Goal: Task Accomplishment & Management: Manage account settings

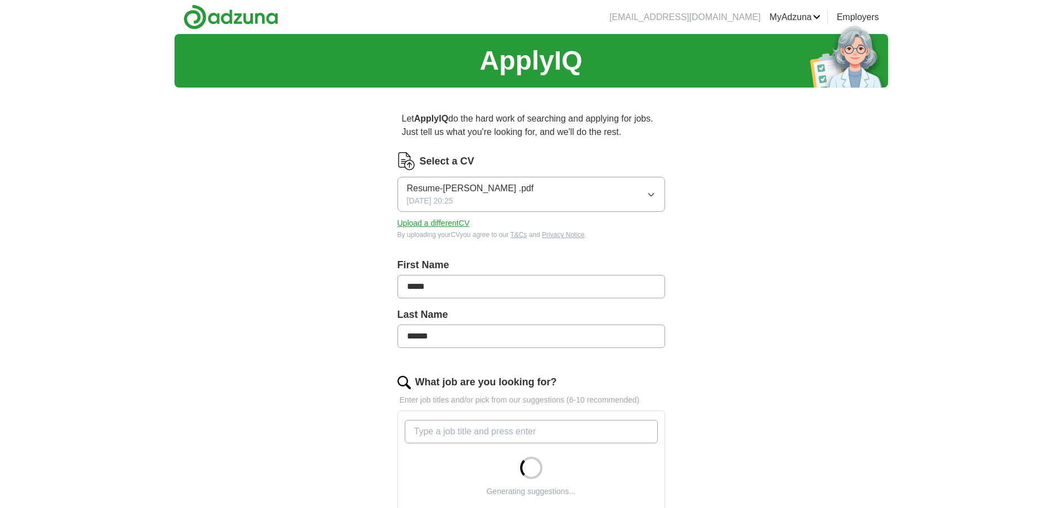
click at [655, 196] on icon "button" at bounding box center [651, 194] width 9 height 9
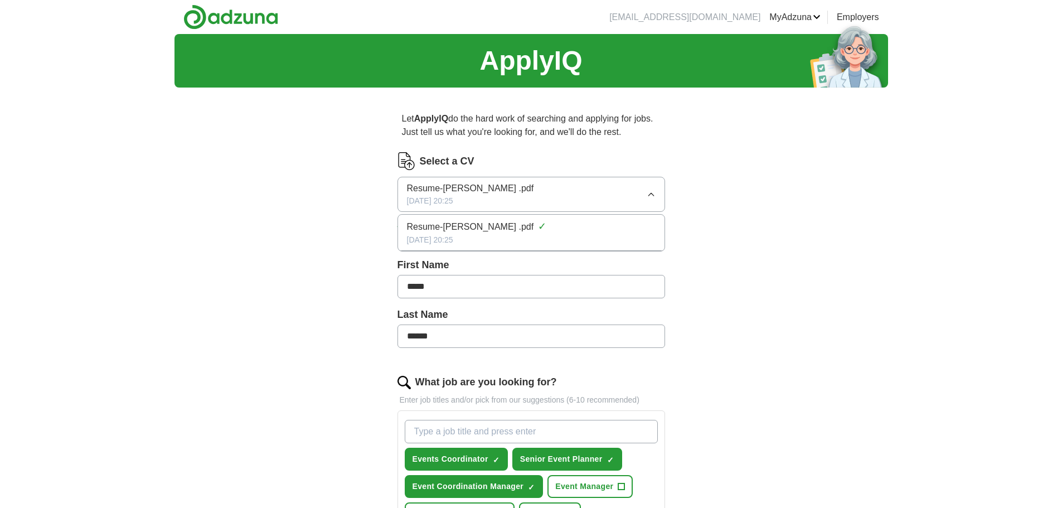
click at [536, 238] on div "[DATE] 20:25" at bounding box center [531, 240] width 249 height 12
click at [453, 217] on button "Upload a different CV" at bounding box center [434, 223] width 72 height 12
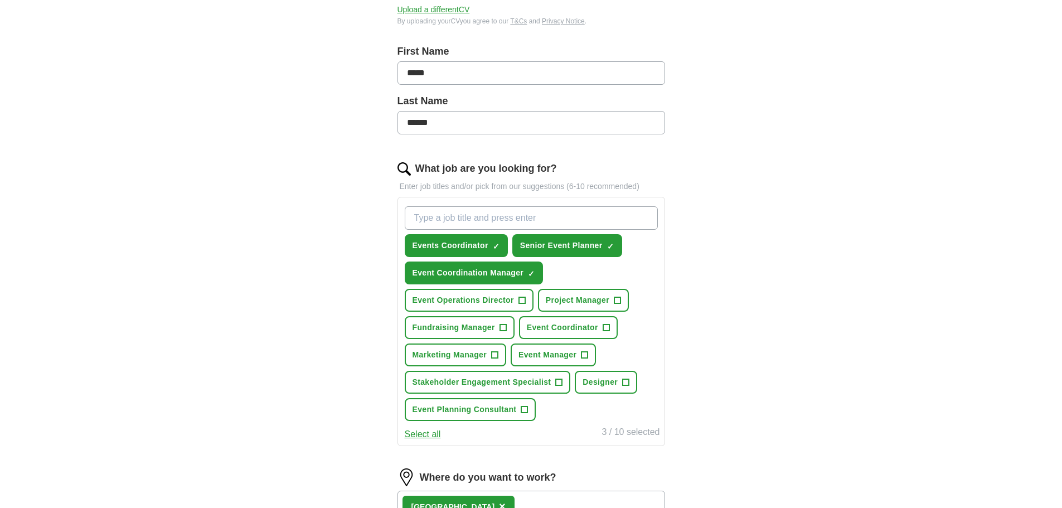
scroll to position [223, 0]
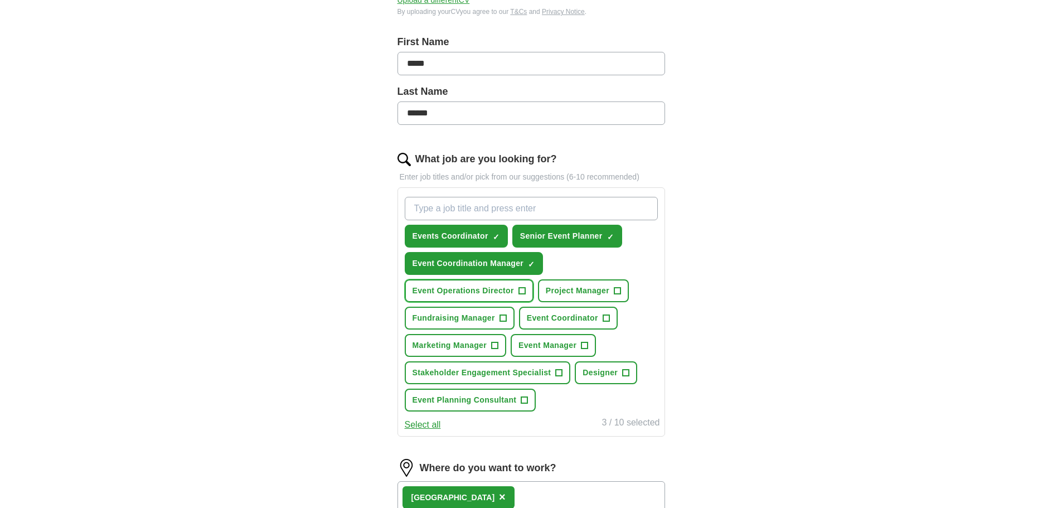
click at [518, 292] on button "Event Operations Director +" at bounding box center [469, 290] width 129 height 23
click at [606, 320] on span "+" at bounding box center [606, 318] width 7 height 9
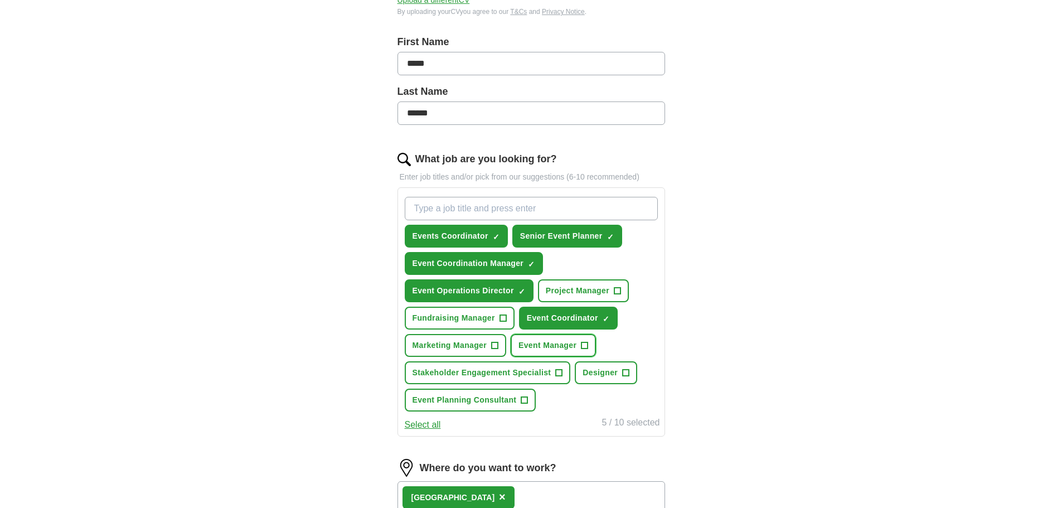
click at [567, 345] on span "Event Manager" at bounding box center [548, 346] width 58 height 12
click at [526, 401] on span "+" at bounding box center [524, 400] width 7 height 9
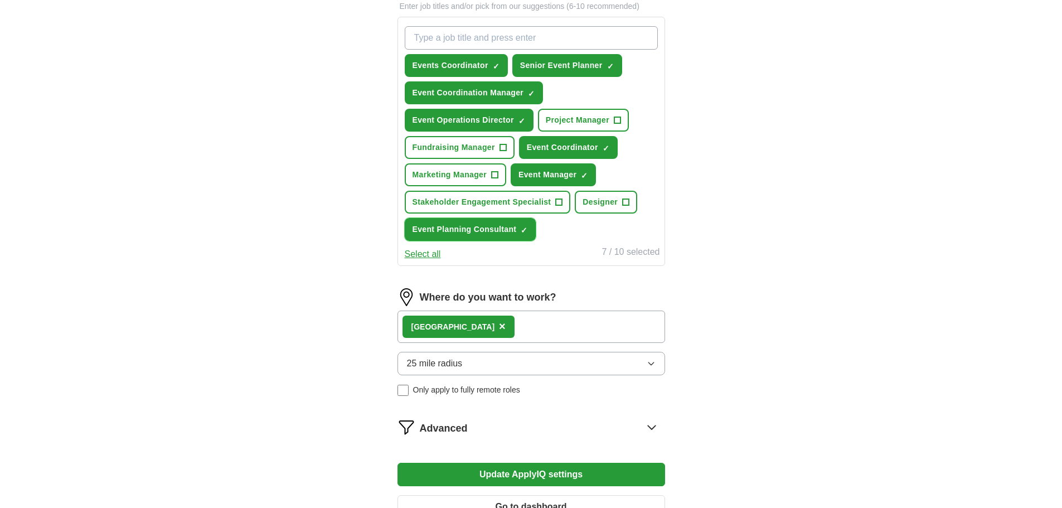
scroll to position [446, 0]
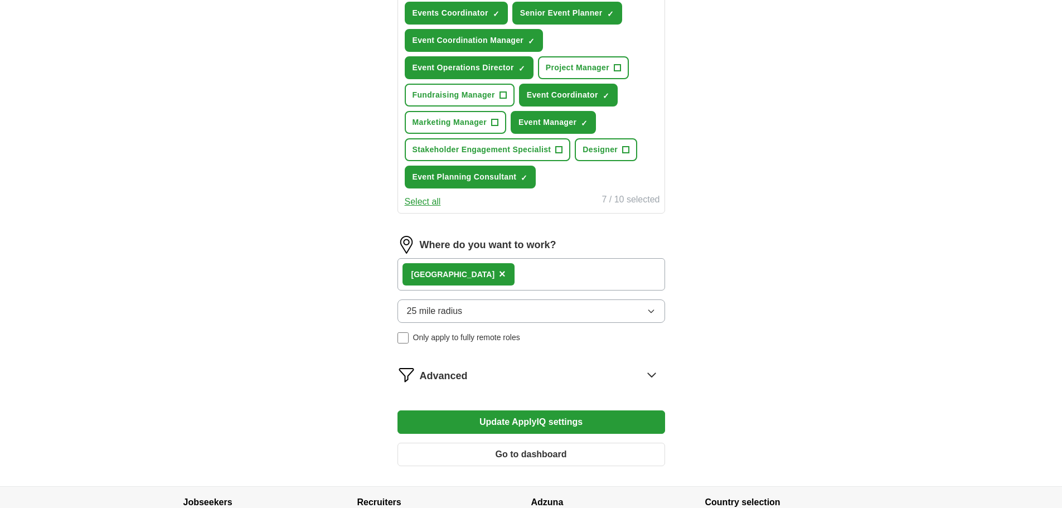
click at [570, 420] on button "Update ApplyIQ settings" at bounding box center [532, 421] width 268 height 23
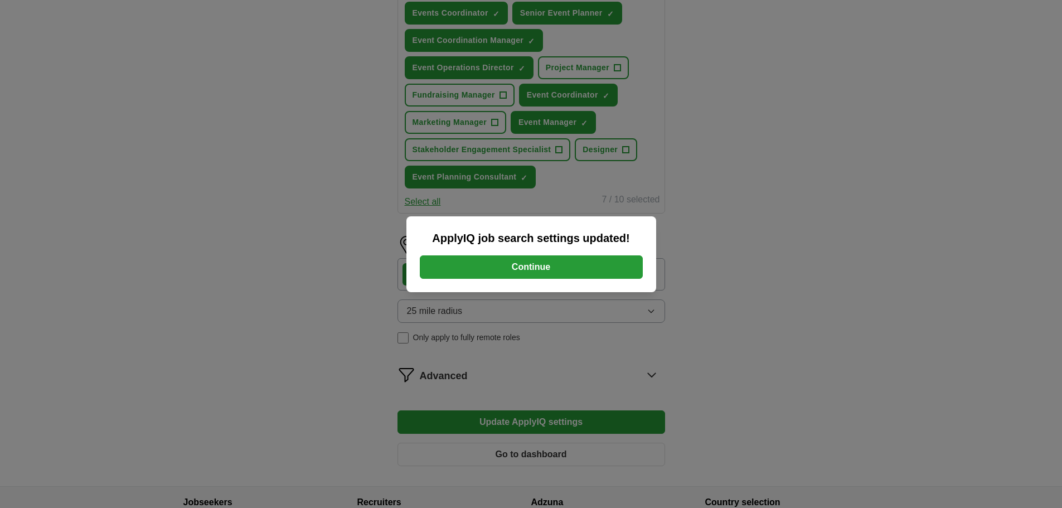
click at [538, 266] on button "Continue" at bounding box center [531, 266] width 223 height 23
